Goal: Information Seeking & Learning: Learn about a topic

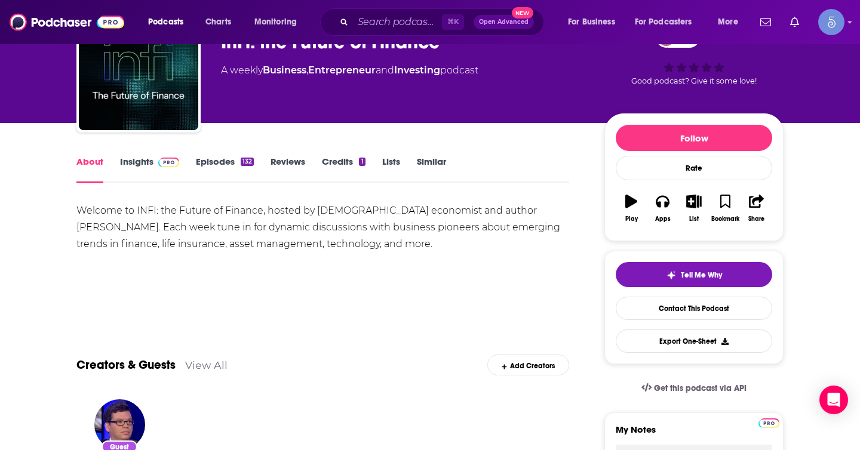
scroll to position [48, 0]
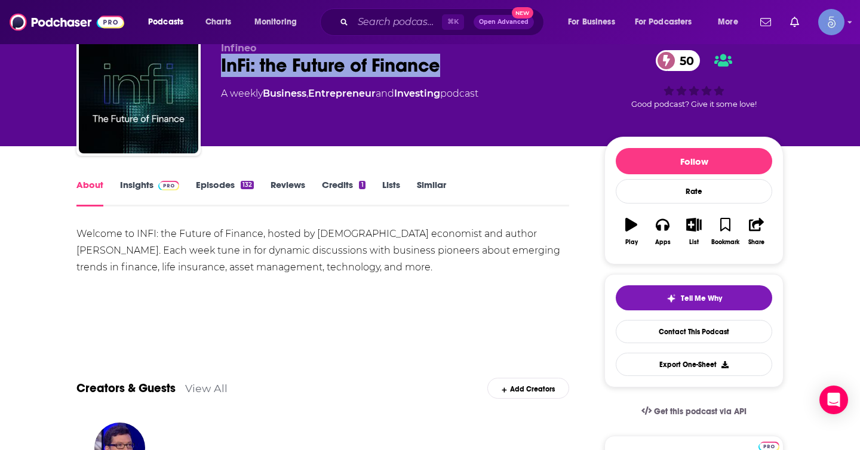
drag, startPoint x: 479, startPoint y: 62, endPoint x: 217, endPoint y: 62, distance: 261.6
click at [217, 62] on div "Infineo InFi: the Future of Finance 50 A weekly Business , Entrepreneur and Inv…" at bounding box center [429, 96] width 707 height 129
copy h1 "InFi: the Future of Finance"
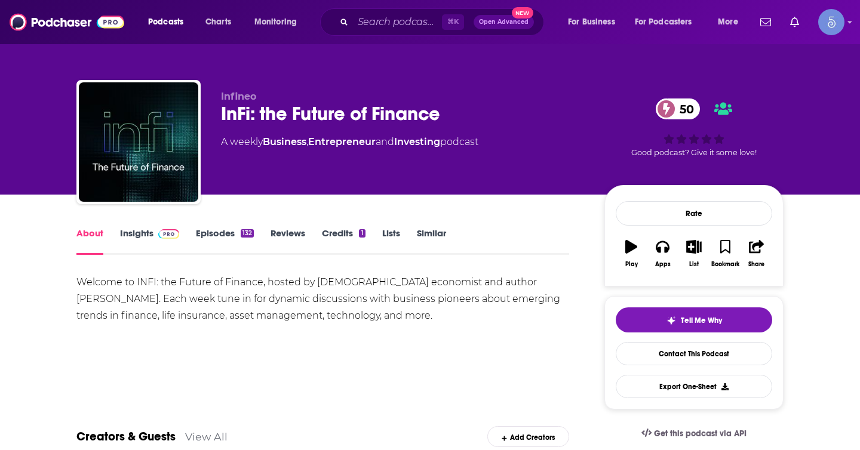
click at [134, 228] on link "Insights" at bounding box center [149, 241] width 59 height 27
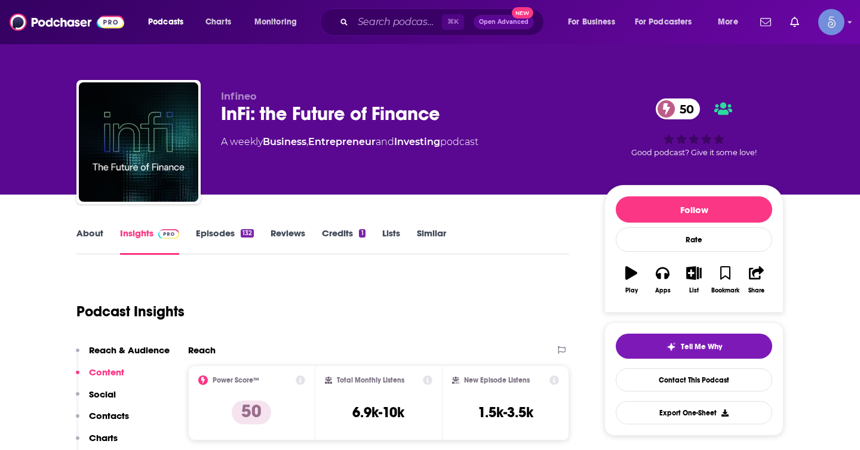
click at [91, 241] on link "About" at bounding box center [89, 241] width 27 height 27
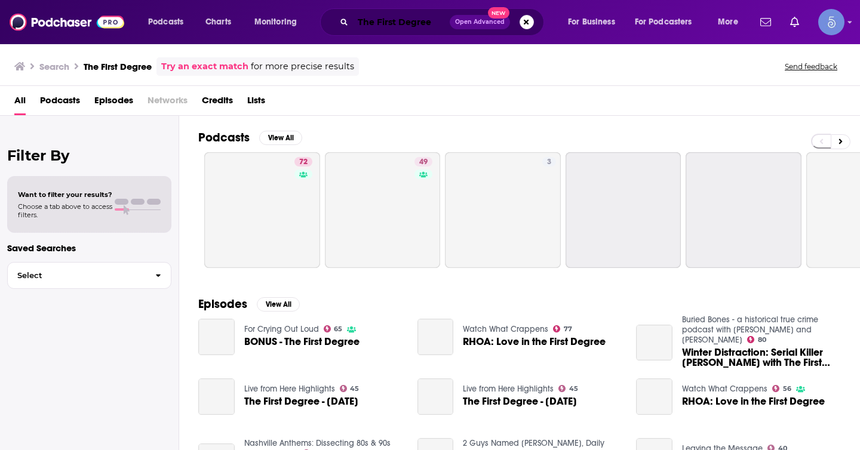
click at [398, 21] on input "The First Degree" at bounding box center [401, 22] width 97 height 19
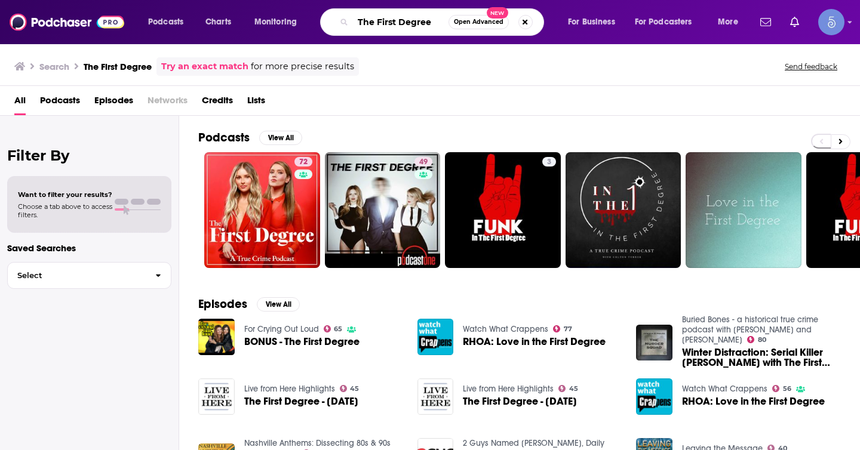
click at [398, 21] on input "The First Degree" at bounding box center [401, 22] width 96 height 19
paste input "Inventors Helping Inventors."
type input "Inventors Helping Inventors"
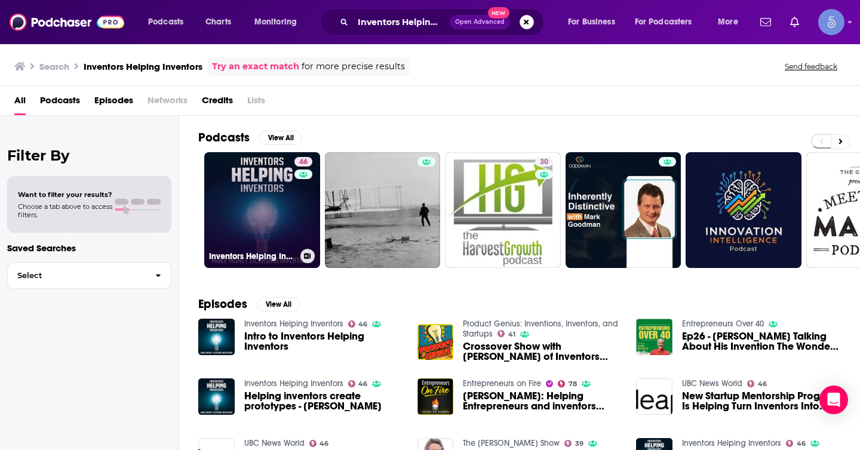
click at [279, 211] on link "46 Inventors Helping Inventors" at bounding box center [262, 210] width 116 height 116
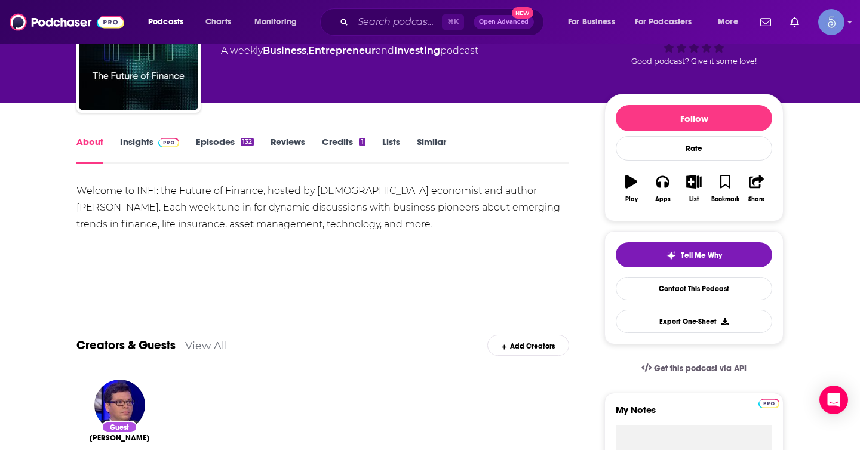
scroll to position [56, 0]
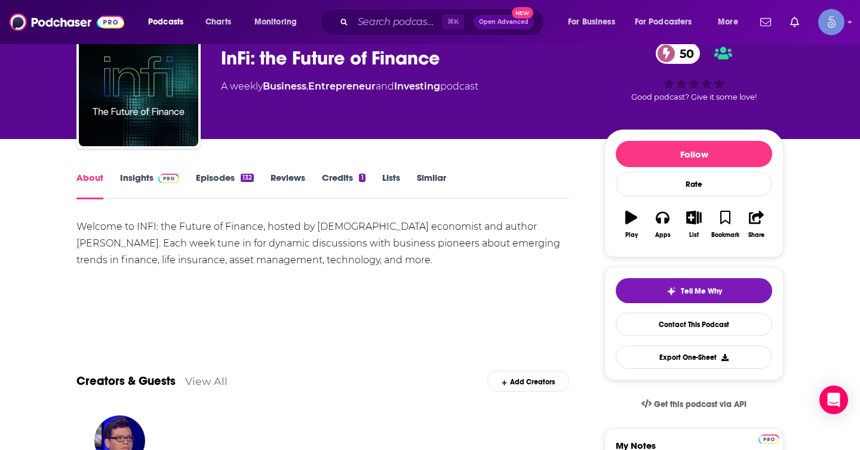
click at [483, 62] on div "InFi: the Future of Finance 50" at bounding box center [403, 58] width 364 height 23
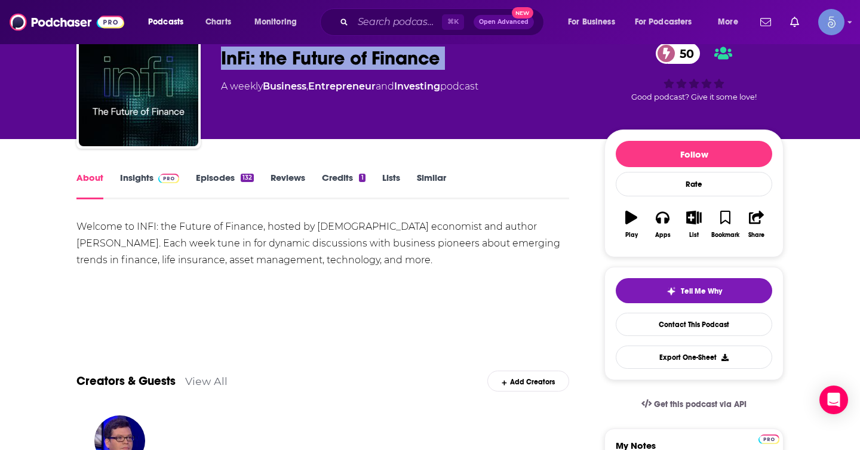
click at [483, 62] on div "InFi: the Future of Finance 50" at bounding box center [403, 58] width 364 height 23
copy div "InFi: the Future of Finance 50"
